Goal: Task Accomplishment & Management: Manage account settings

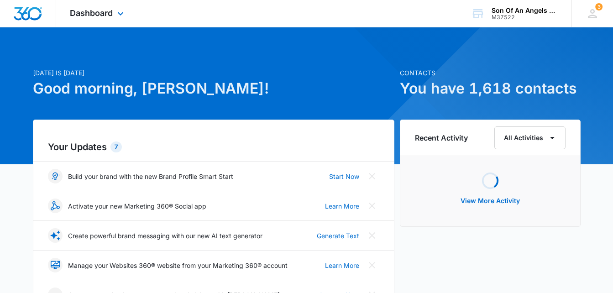
click at [121, 21] on div "Dashboard Apps Reputation Websites Forms CRM Email Social Shop Payments POS Con…" at bounding box center [98, 13] width 84 height 27
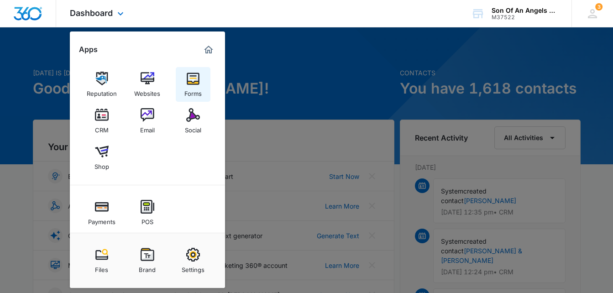
click at [195, 85] on img at bounding box center [193, 79] width 14 height 14
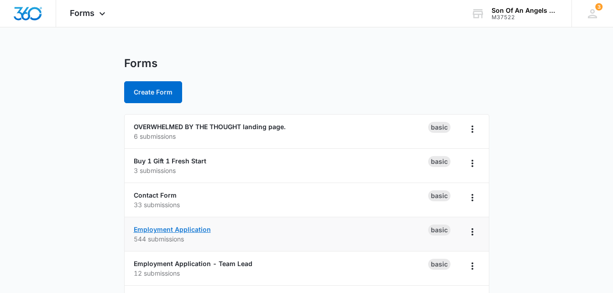
click at [161, 231] on link "Employment Application" at bounding box center [172, 229] width 77 height 8
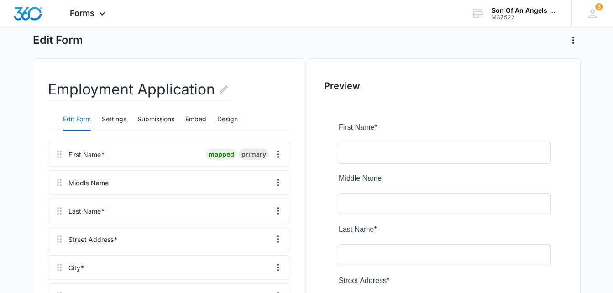
scroll to position [48, 0]
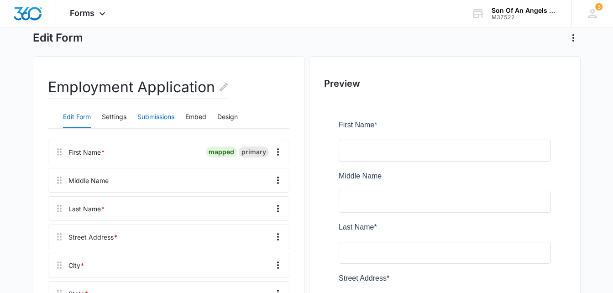
click at [168, 123] on button "Submissions" at bounding box center [155, 117] width 37 height 22
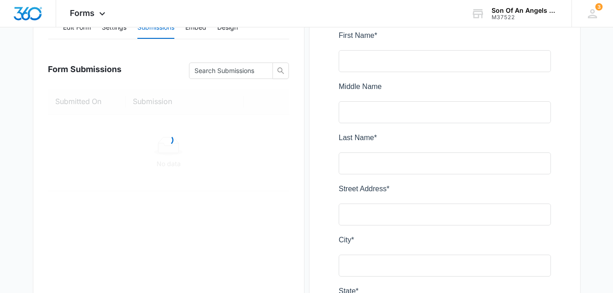
scroll to position [143, 0]
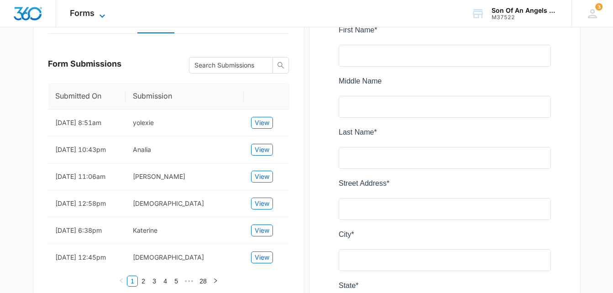
click at [84, 11] on span "Forms" at bounding box center [82, 13] width 25 height 10
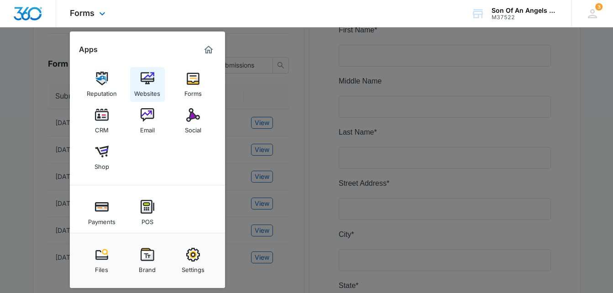
click at [152, 90] on div "Websites" at bounding box center [147, 91] width 26 height 12
